Goal: Obtain resource: Download file/media

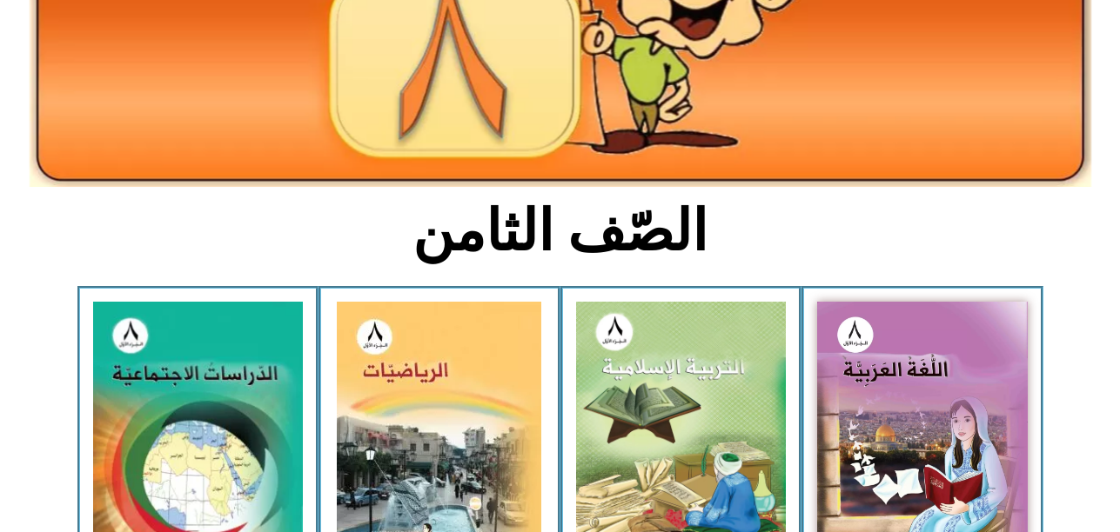
scroll to position [263, 0]
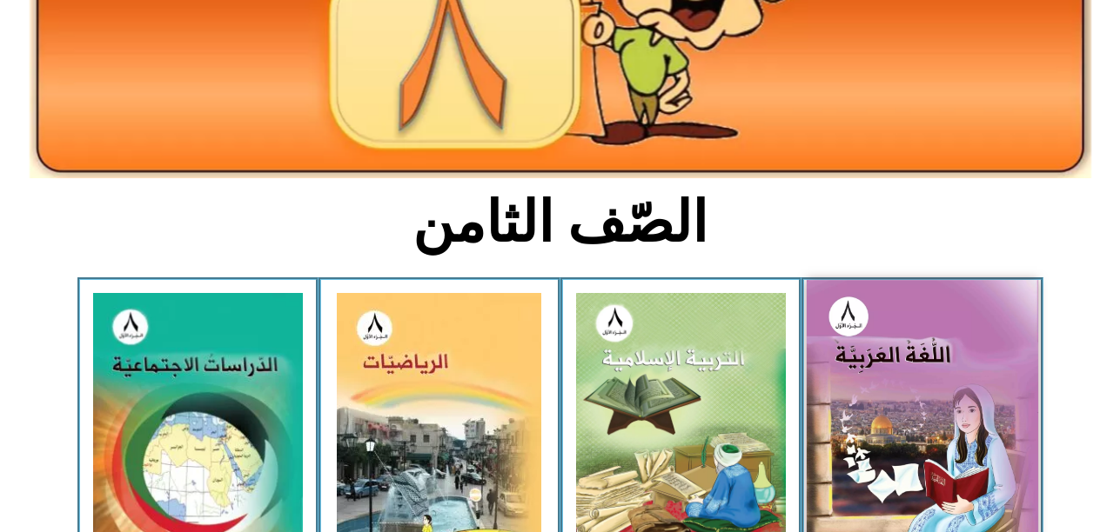
click at [991, 403] on img at bounding box center [921, 422] width 231 height 284
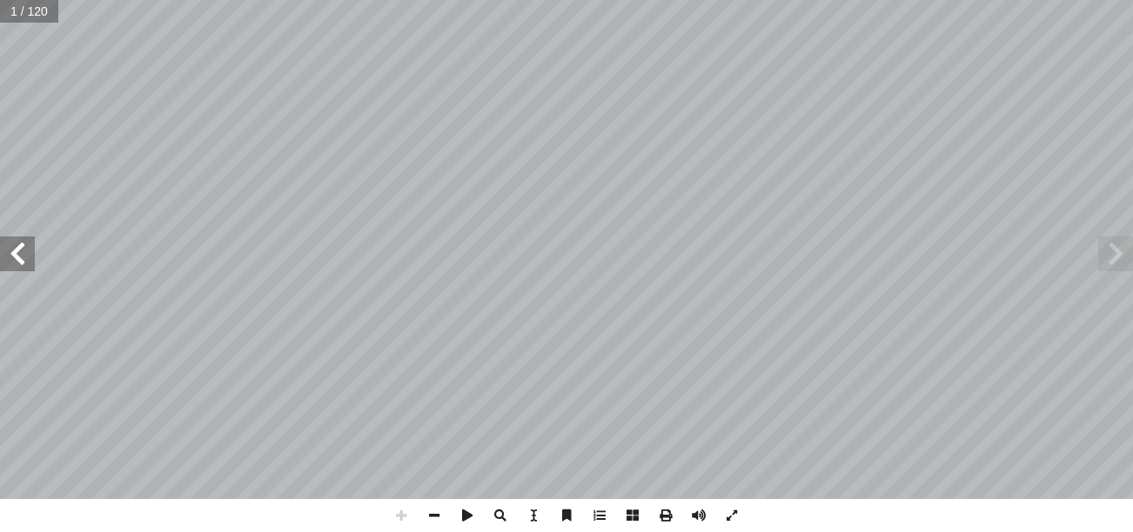
click at [13, 261] on span at bounding box center [17, 254] width 35 height 35
click at [438, 513] on span at bounding box center [434, 515] width 33 height 33
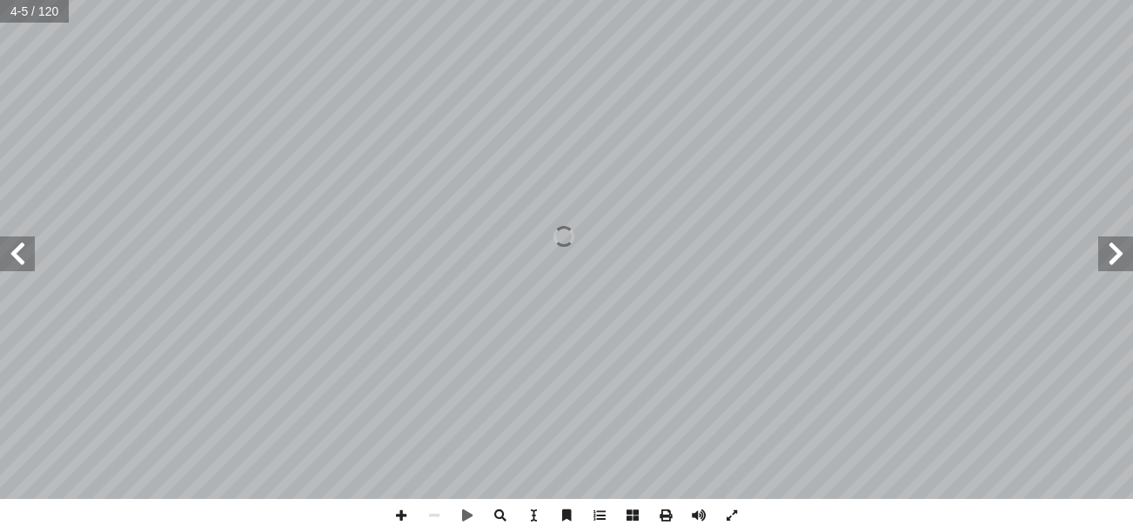
click at [14, 257] on span at bounding box center [17, 254] width 35 height 35
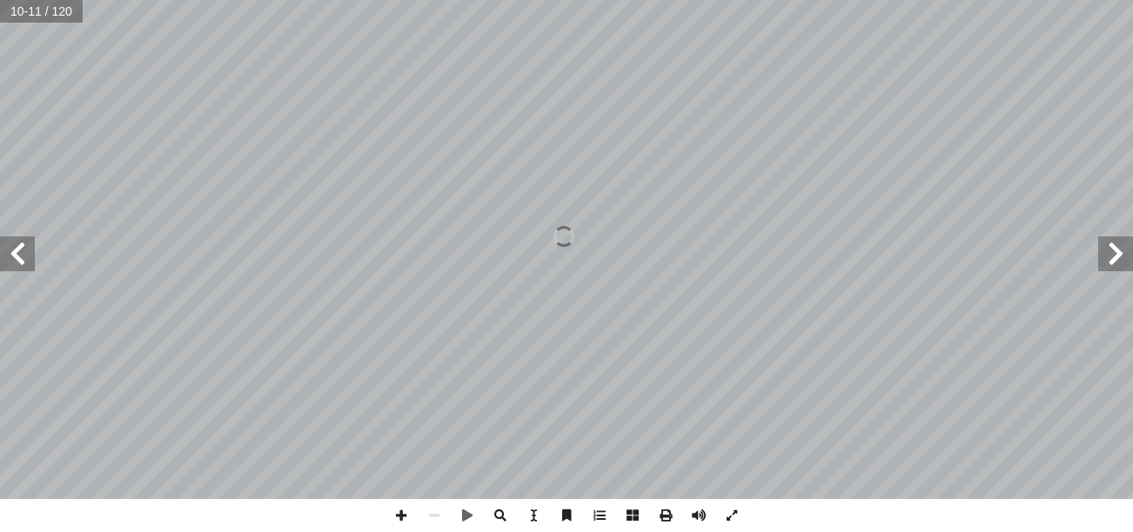
click at [14, 257] on span at bounding box center [17, 254] width 35 height 35
click at [15, 257] on span at bounding box center [17, 254] width 35 height 35
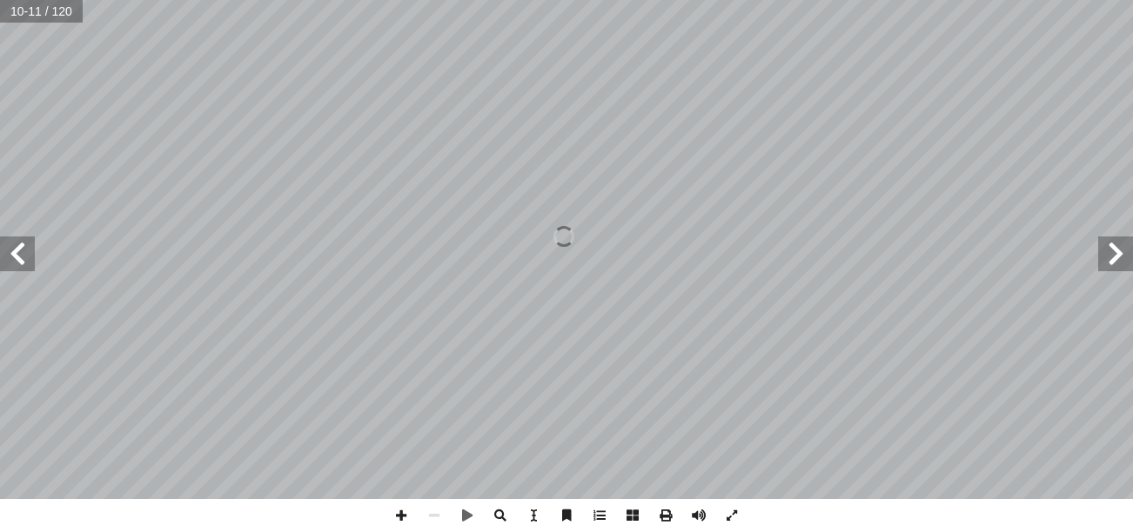
click at [15, 257] on span at bounding box center [17, 254] width 35 height 35
click at [17, 257] on span at bounding box center [17, 254] width 35 height 35
click at [17, 263] on span at bounding box center [17, 254] width 35 height 35
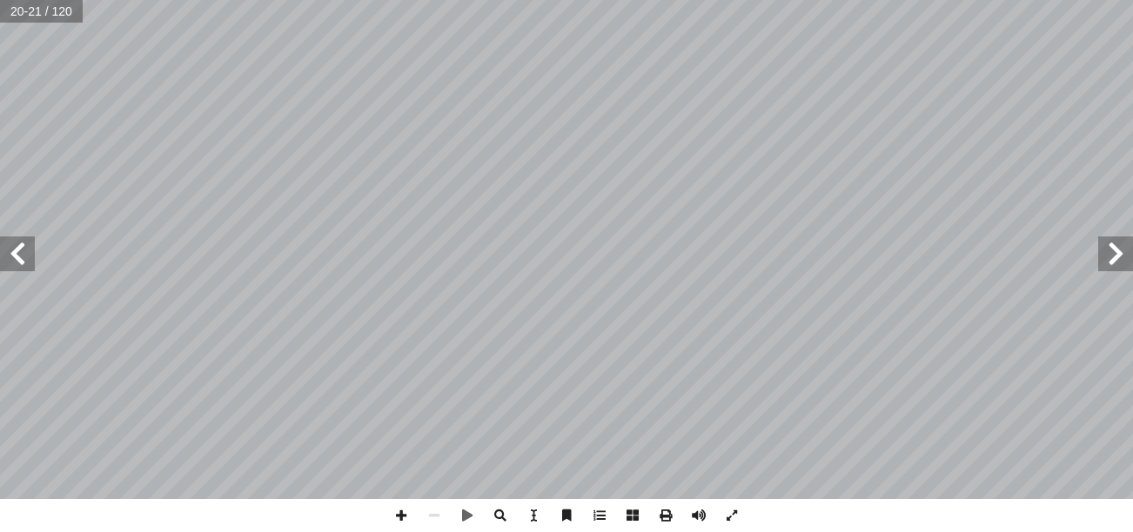
click at [17, 263] on span at bounding box center [17, 254] width 35 height 35
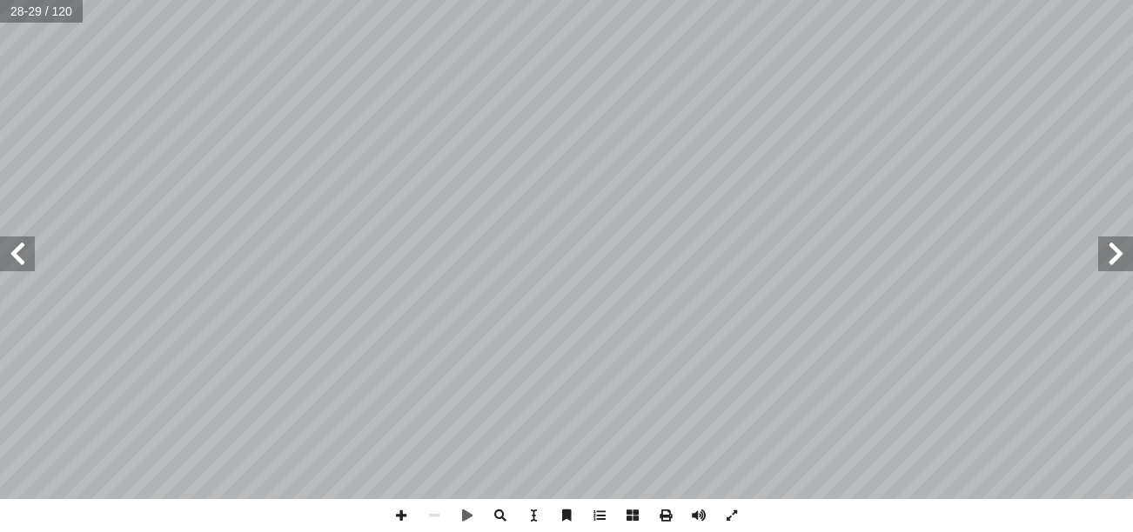
click at [17, 263] on span at bounding box center [17, 254] width 35 height 35
click at [16, 271] on span at bounding box center [17, 254] width 35 height 35
click at [394, 511] on span at bounding box center [400, 515] width 33 height 33
click at [402, 507] on span at bounding box center [400, 515] width 33 height 33
click at [442, 505] on span at bounding box center [434, 515] width 33 height 33
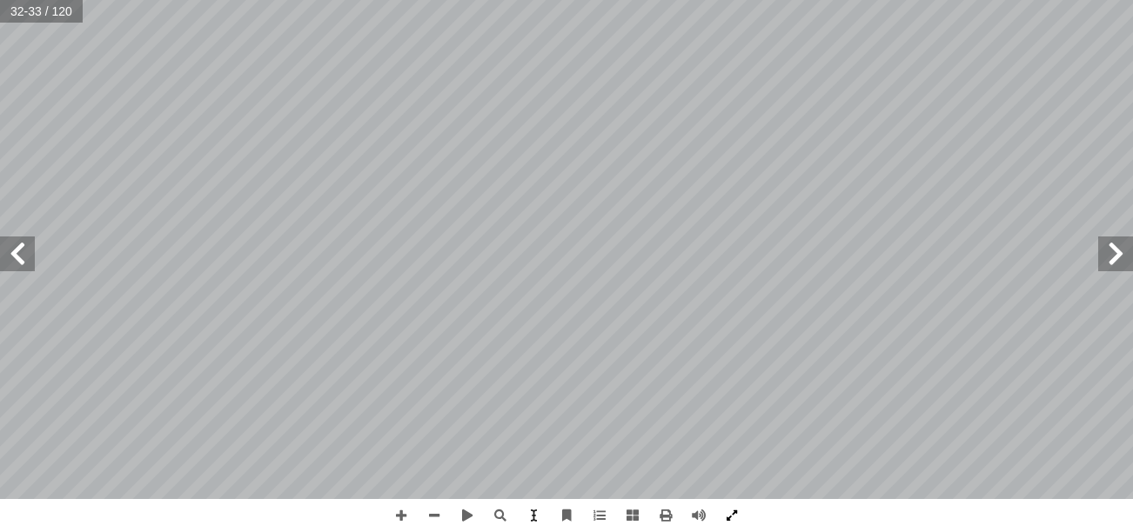
click at [722, 508] on span at bounding box center [731, 515] width 33 height 33
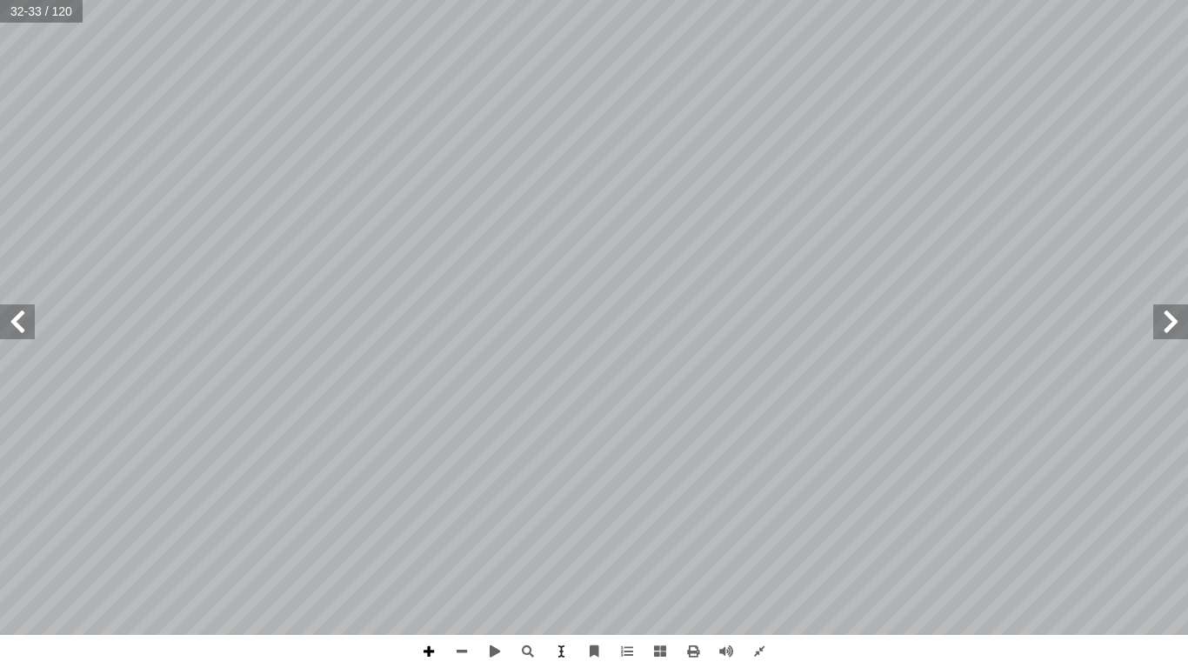
click at [425, 532] on span at bounding box center [428, 651] width 33 height 33
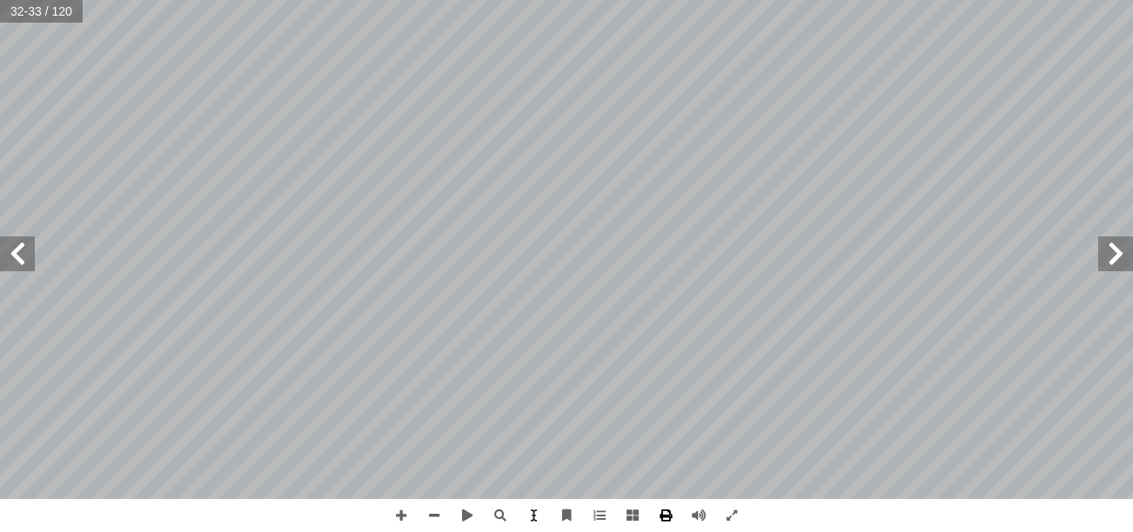
click at [667, 524] on span at bounding box center [665, 515] width 33 height 33
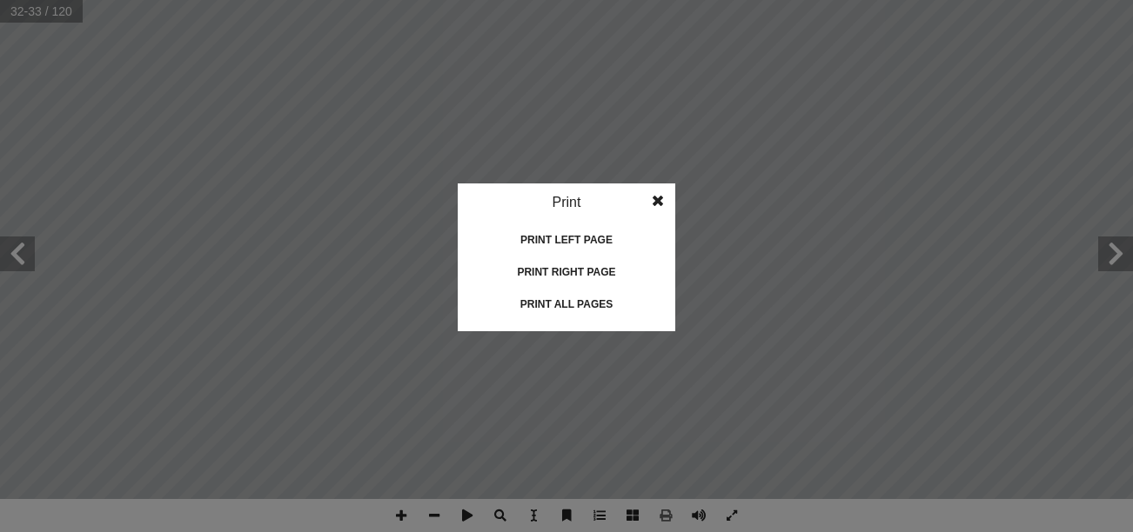
click at [581, 292] on div "Print all pages" at bounding box center [566, 305] width 174 height 28
